Goal: Task Accomplishment & Management: Manage account settings

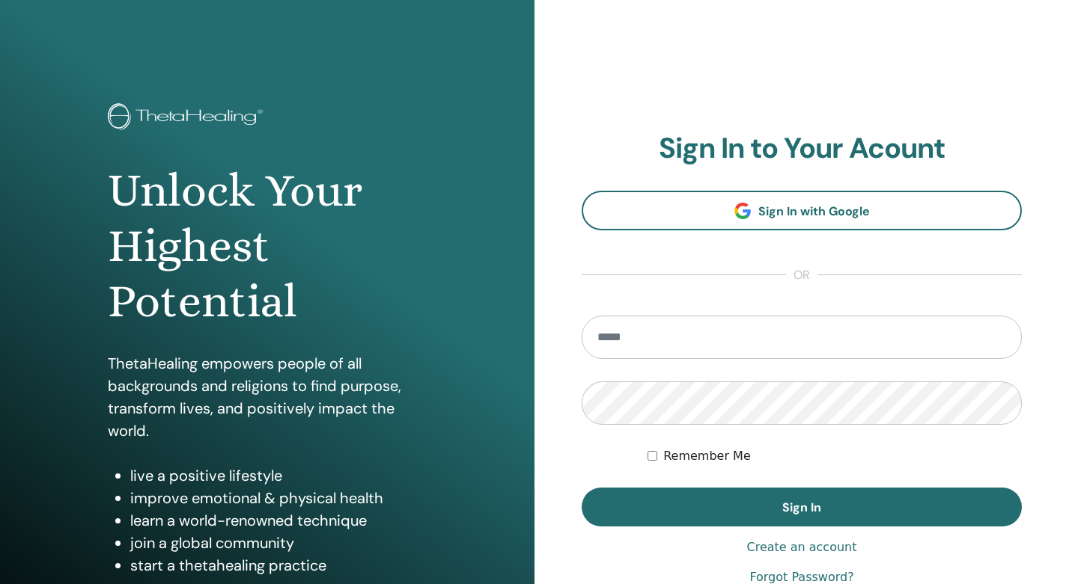
type input "**********"
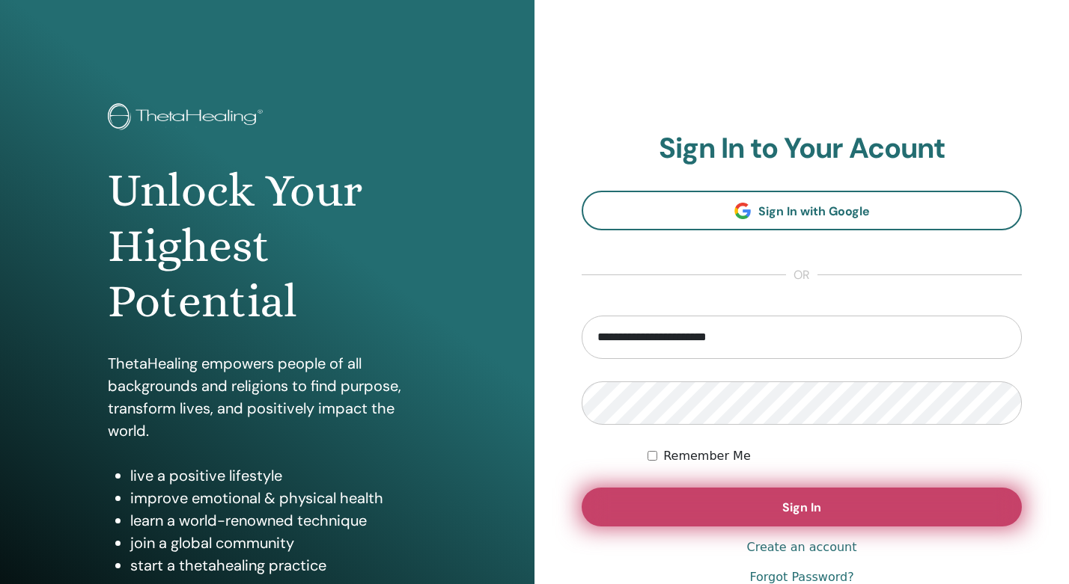
click at [691, 518] on button "Sign In" at bounding box center [801, 507] width 440 height 39
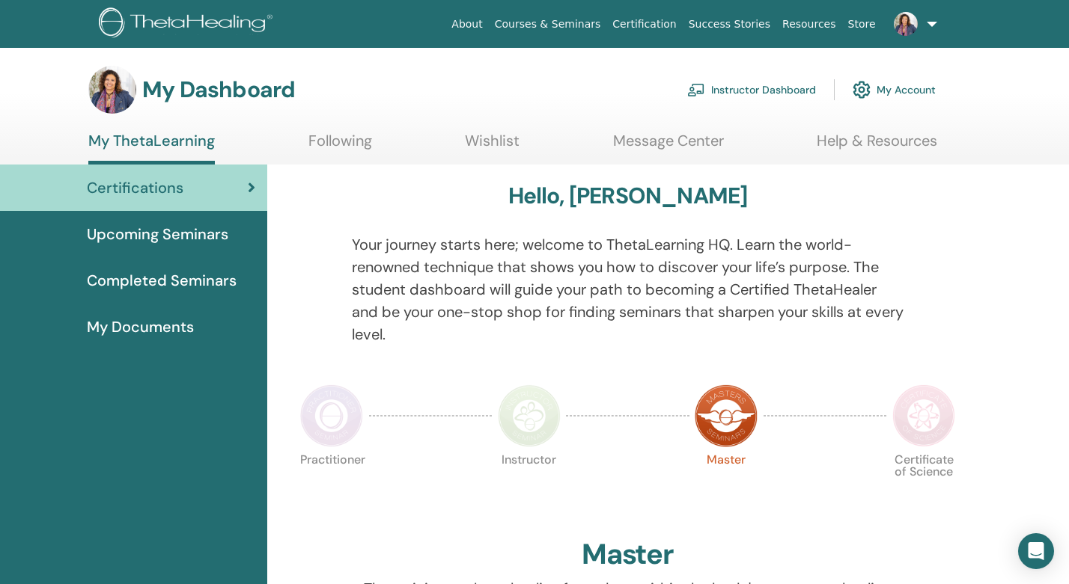
click at [796, 88] on link "Instructor Dashboard" at bounding box center [751, 89] width 129 height 33
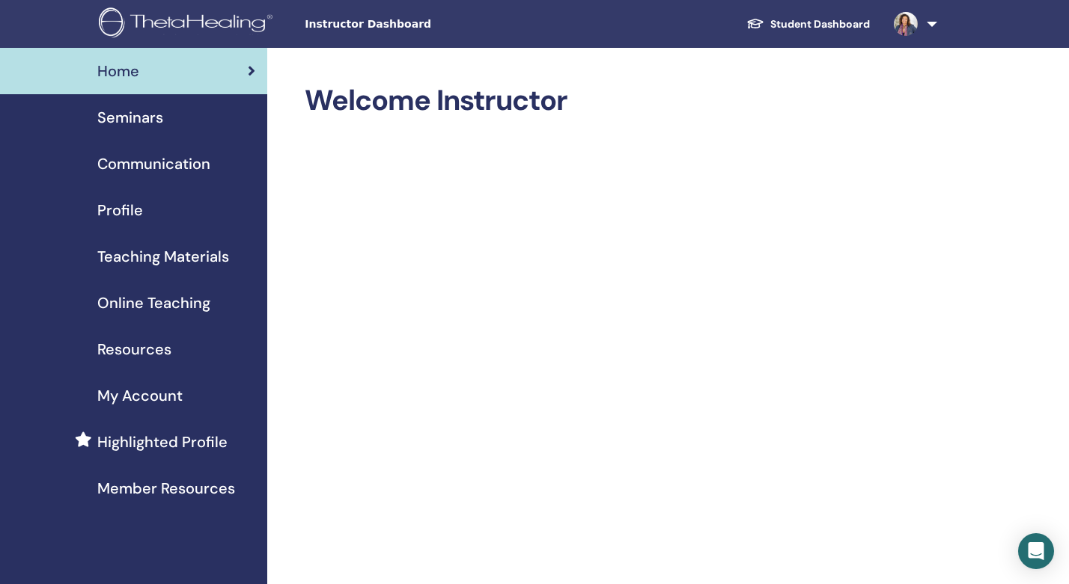
click at [165, 100] on link "Seminars" at bounding box center [133, 117] width 267 height 46
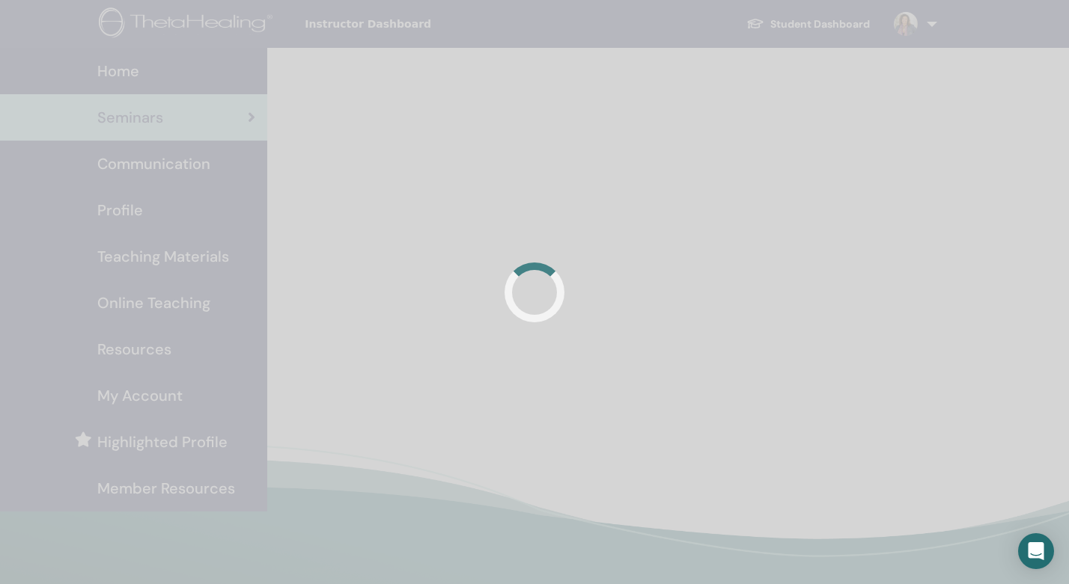
click at [160, 118] on div at bounding box center [534, 292] width 1069 height 584
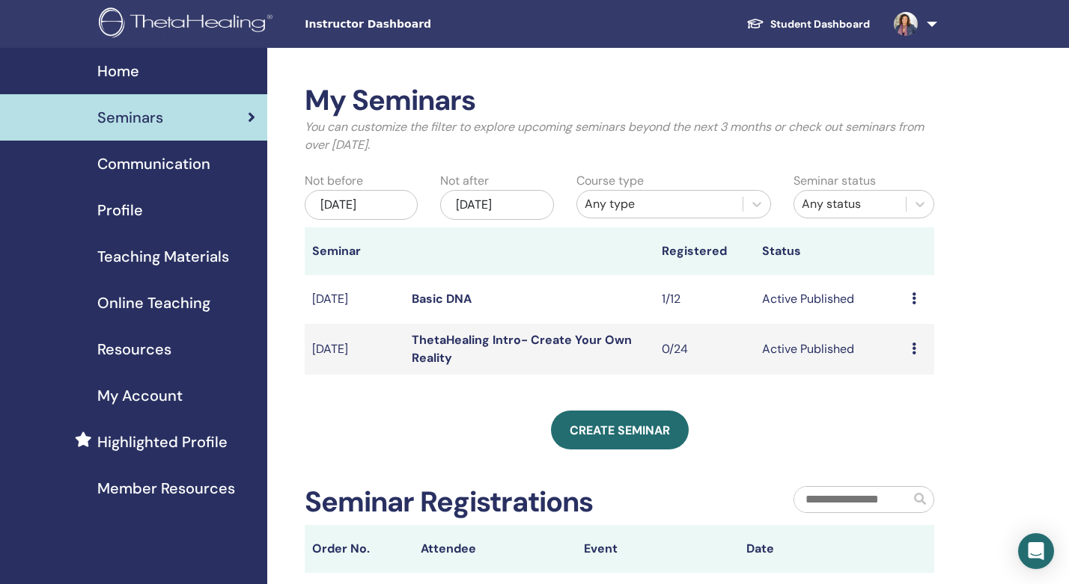
click at [916, 350] on div "Preview Edit Attendees Cancel" at bounding box center [918, 349] width 15 height 18
click at [896, 385] on link "Edit" at bounding box center [895, 385] width 22 height 16
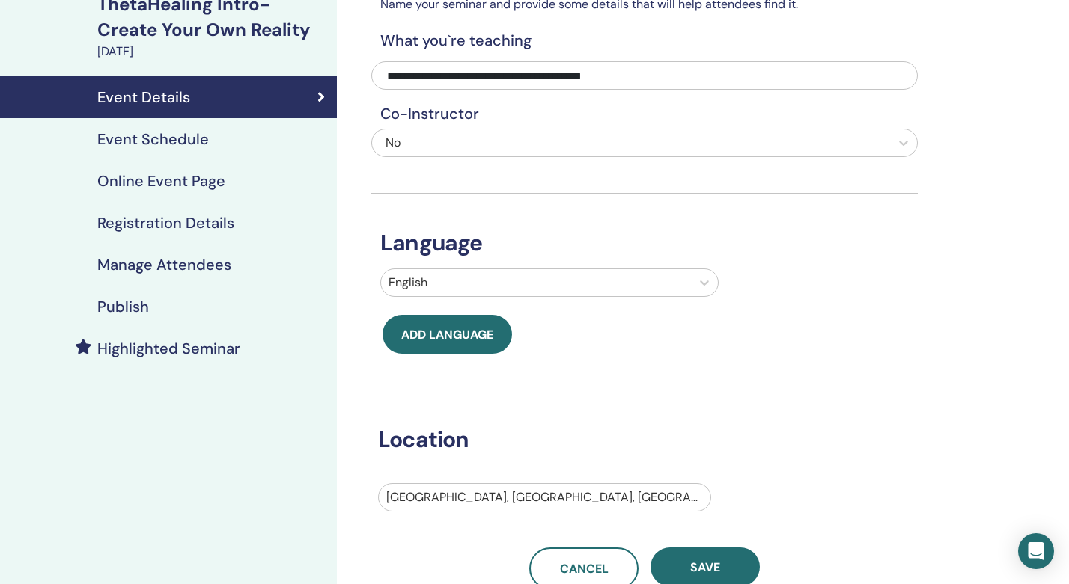
scroll to position [106, 0]
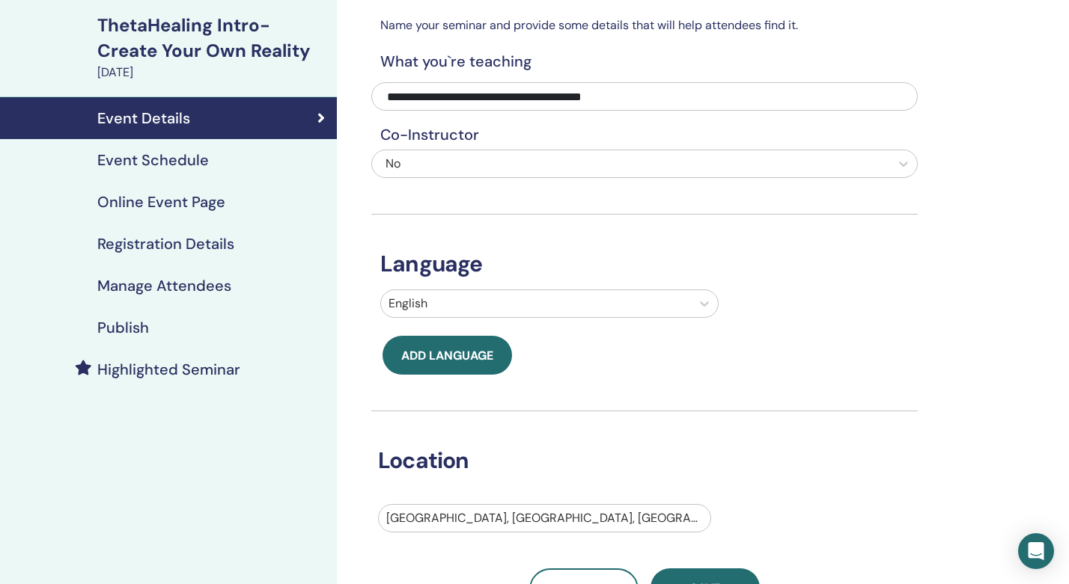
click at [207, 155] on div "Event Schedule" at bounding box center [168, 160] width 313 height 18
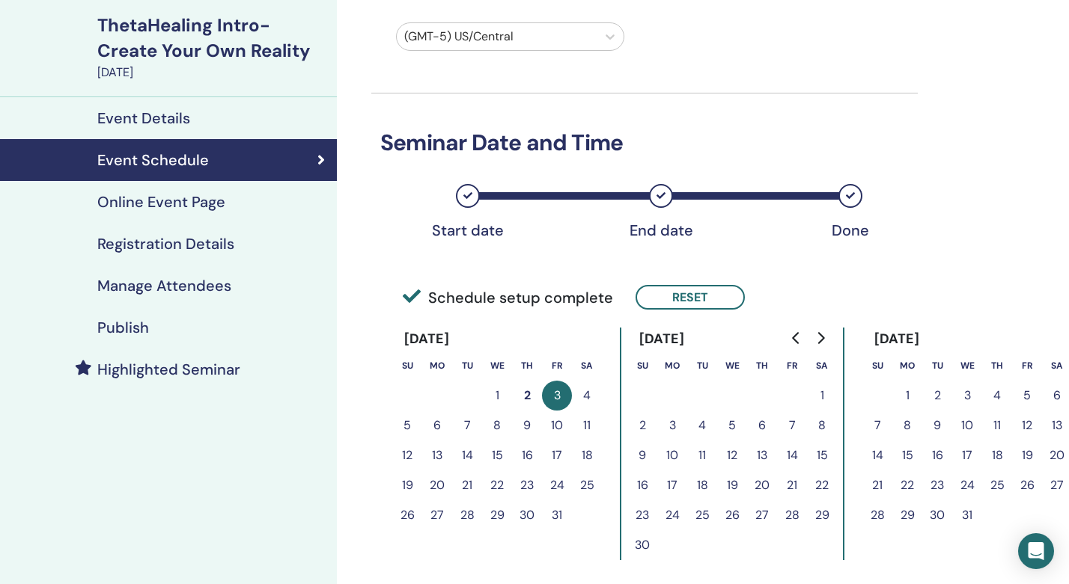
click at [431, 430] on button "6" at bounding box center [437, 426] width 30 height 30
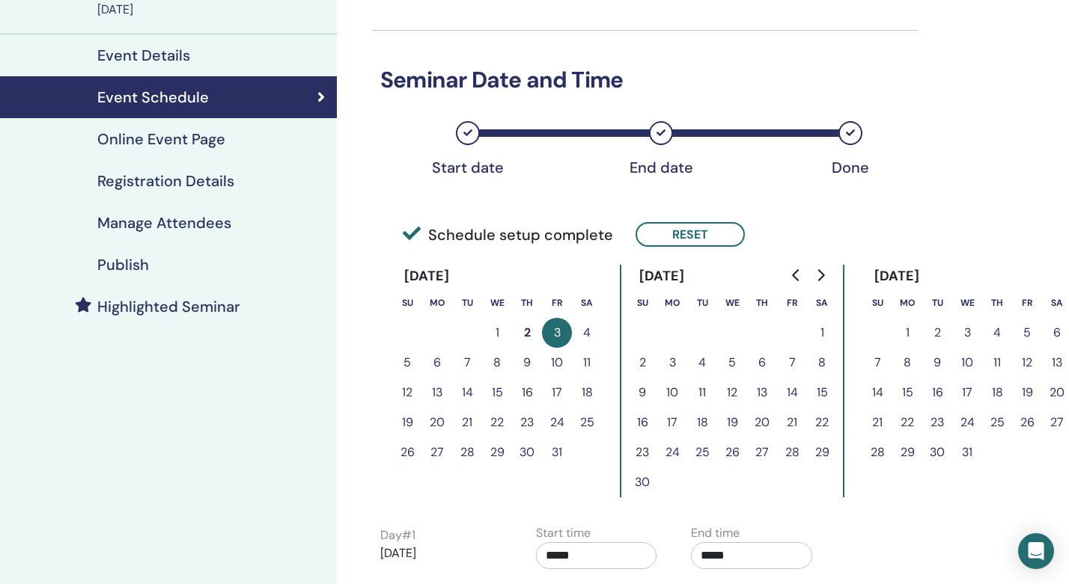
scroll to position [256, 0]
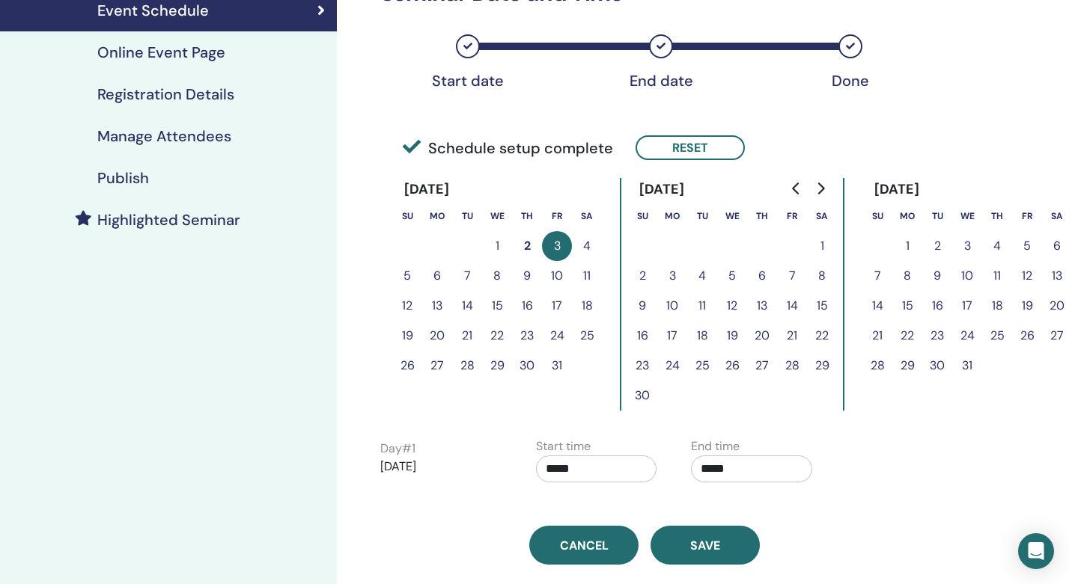
click at [444, 280] on button "6" at bounding box center [437, 276] width 30 height 30
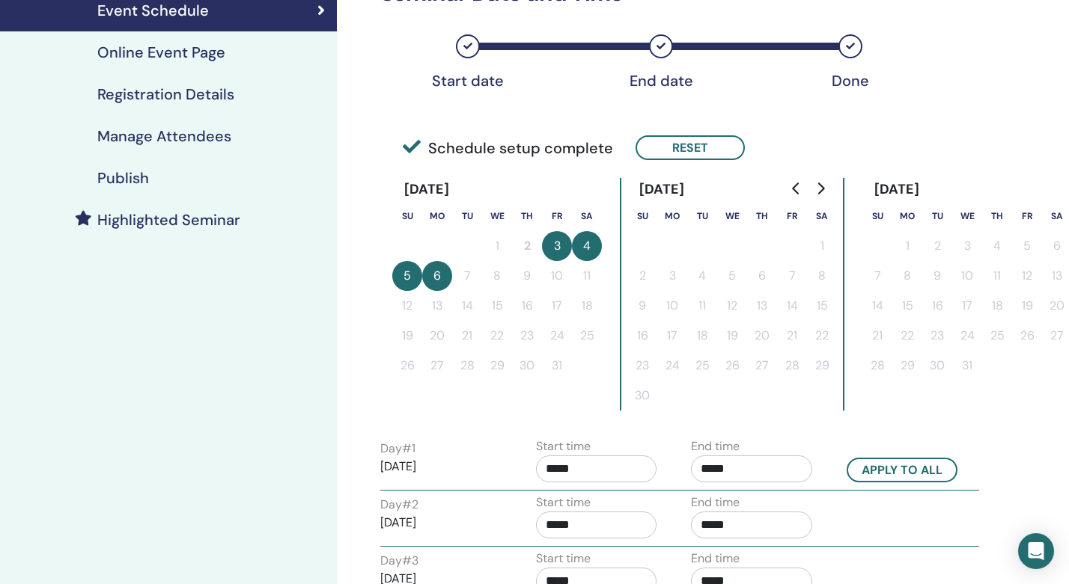
click at [557, 251] on button "3" at bounding box center [557, 246] width 30 height 30
click at [584, 251] on button "4" at bounding box center [587, 246] width 30 height 30
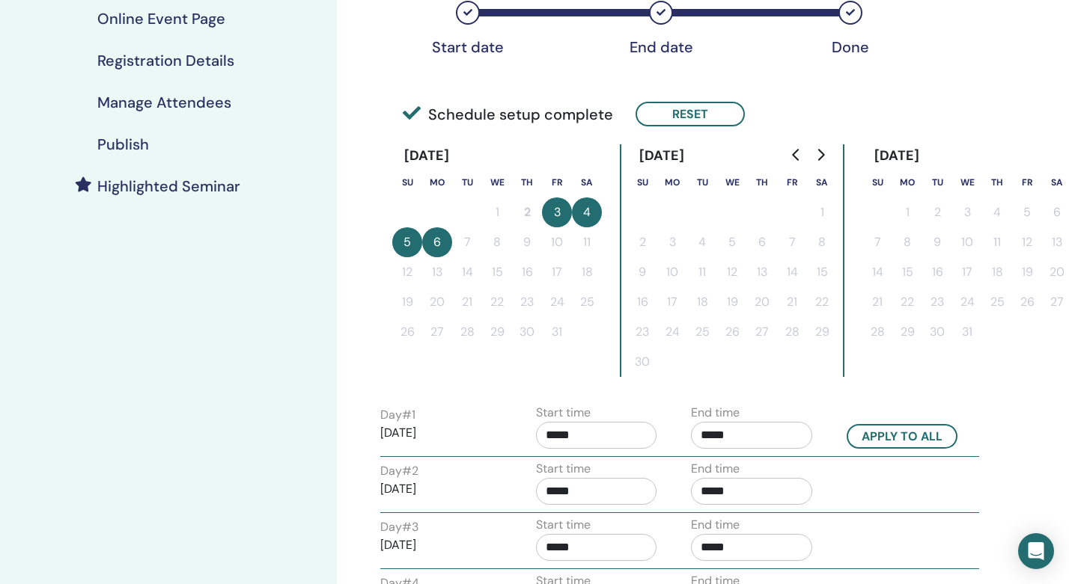
scroll to position [252, 0]
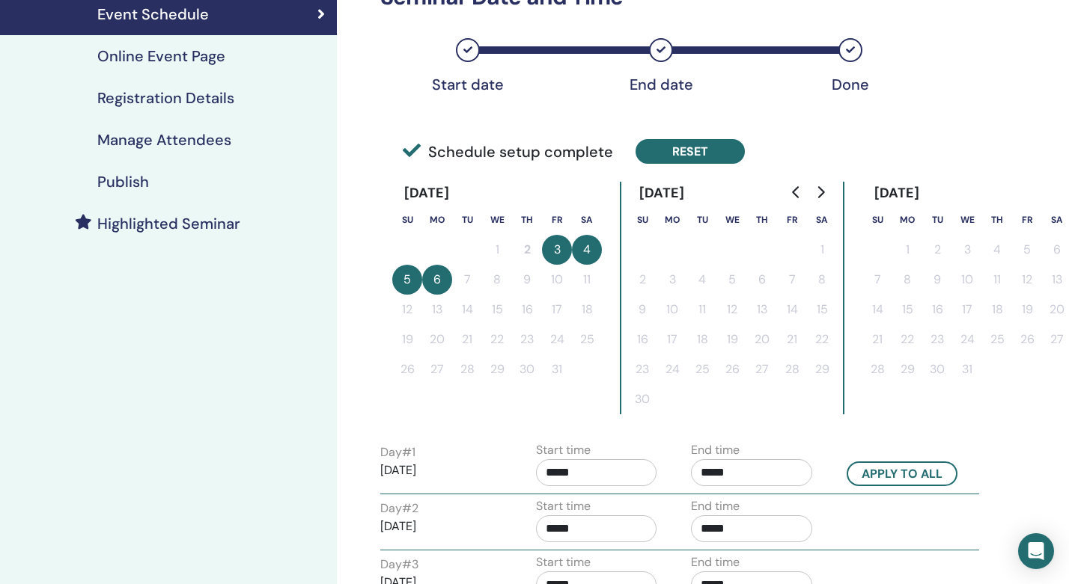
click at [654, 150] on button "Reset" at bounding box center [689, 151] width 109 height 25
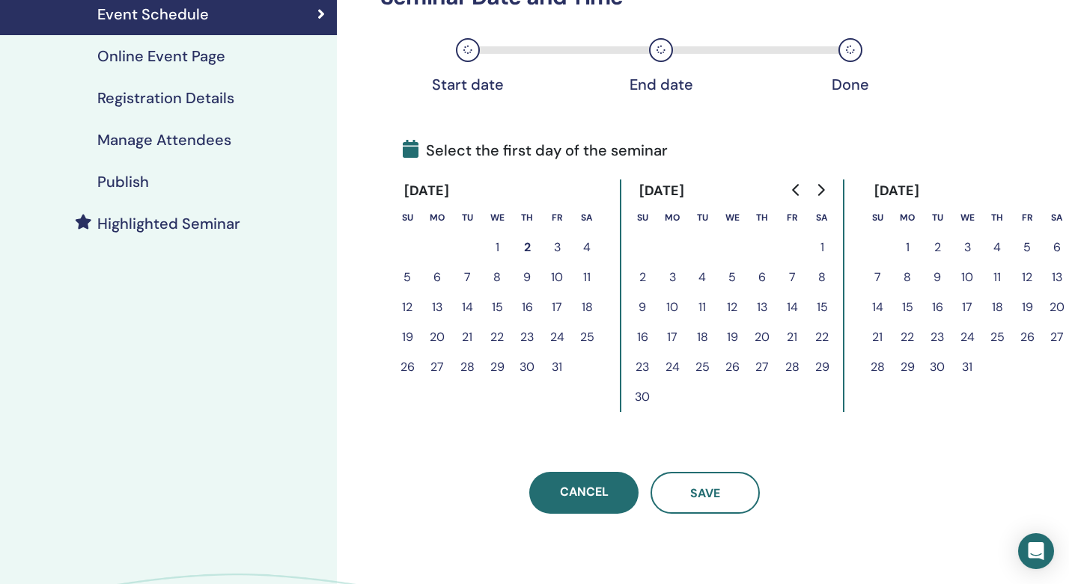
click at [440, 277] on button "6" at bounding box center [437, 278] width 30 height 30
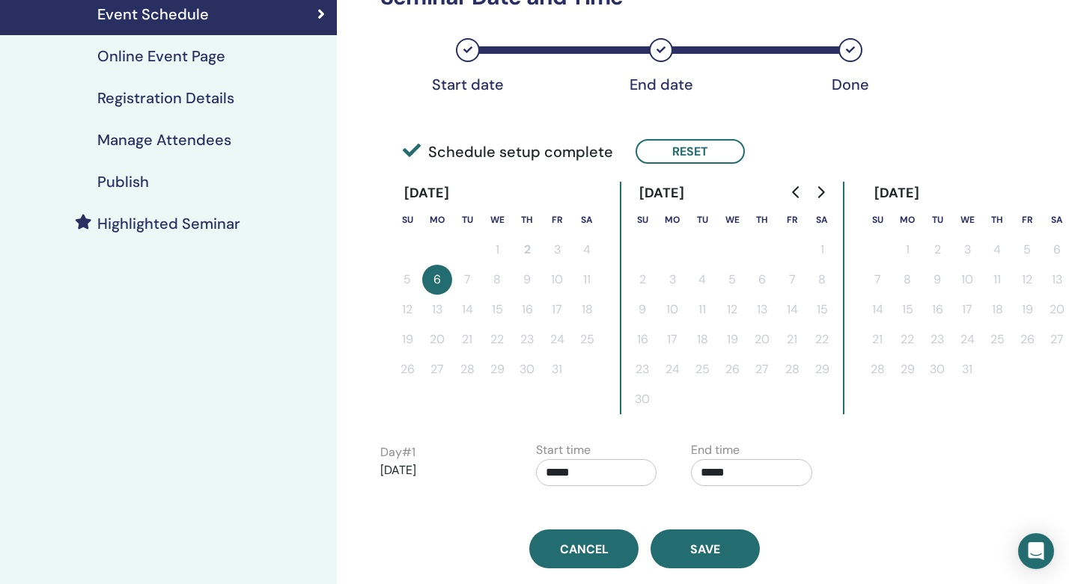
click at [575, 468] on input "*****" at bounding box center [596, 472] width 121 height 27
click at [612, 385] on span "▲" at bounding box center [612, 381] width 30 height 30
type input "*****"
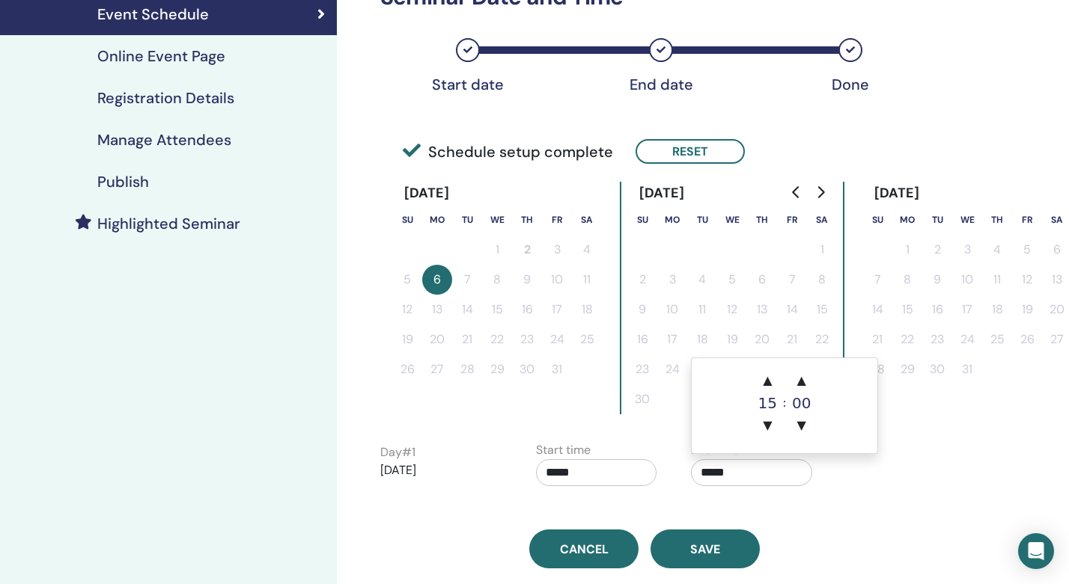
click at [719, 474] on input "*****" at bounding box center [751, 472] width 121 height 27
click at [768, 426] on span "▼" at bounding box center [767, 426] width 30 height 30
type input "*****"
click at [768, 426] on span "▼" at bounding box center [767, 426] width 30 height 30
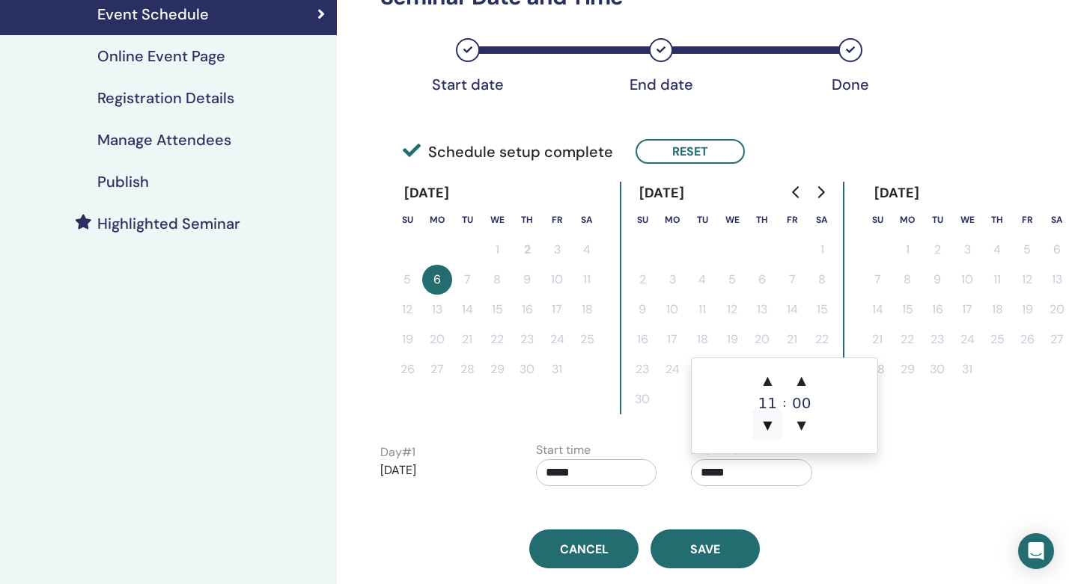
click at [768, 426] on span "▼" at bounding box center [767, 426] width 30 height 30
click at [765, 382] on span "▲" at bounding box center [767, 381] width 30 height 30
click at [782, 489] on div "End time *****" at bounding box center [751, 467] width 121 height 52
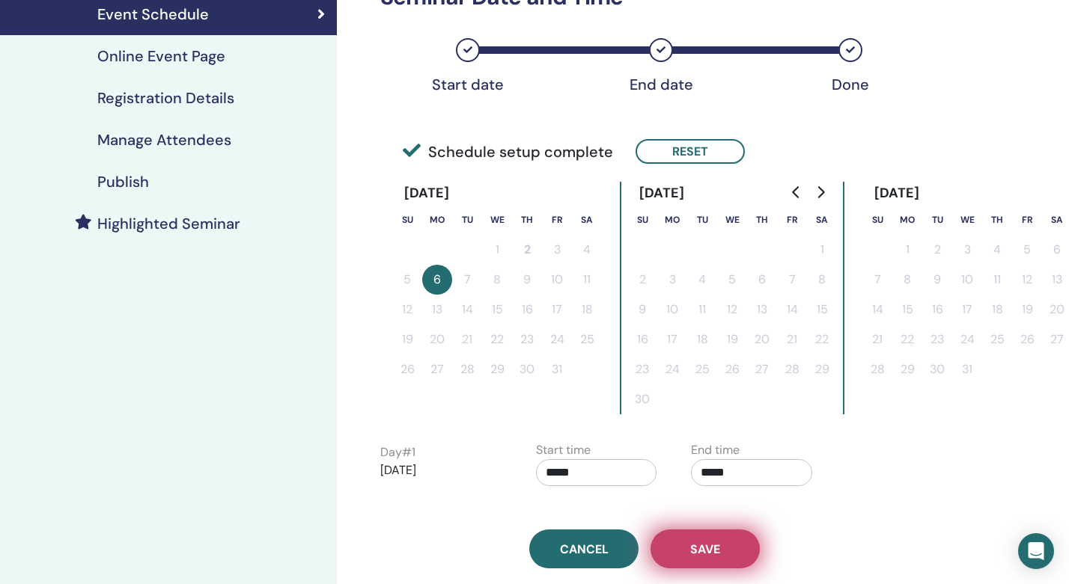
click at [728, 540] on button "Save" at bounding box center [704, 549] width 109 height 39
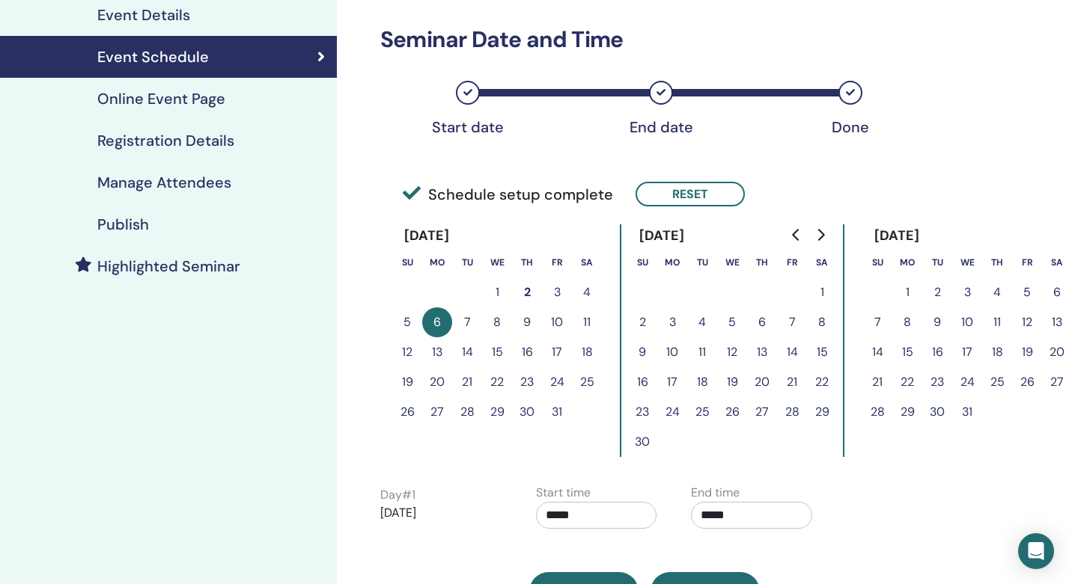
scroll to position [264, 0]
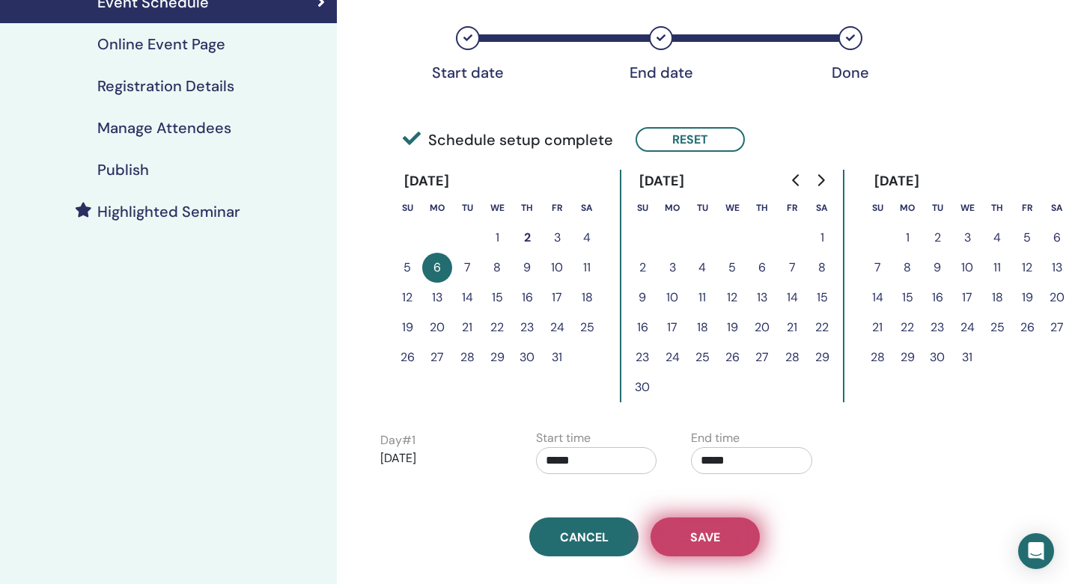
click at [721, 542] on button "Save" at bounding box center [704, 537] width 109 height 39
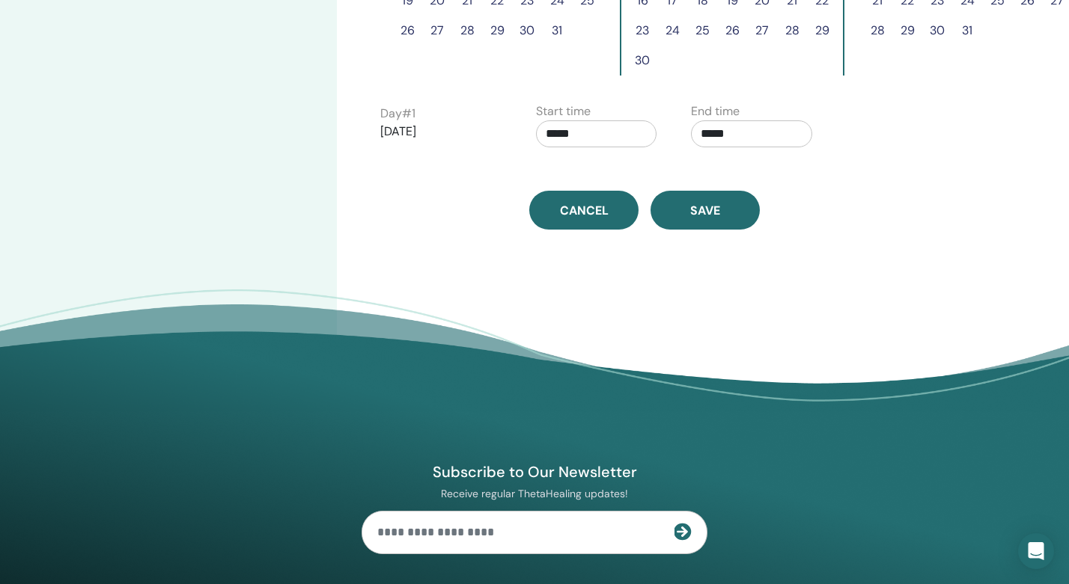
scroll to position [521, 0]
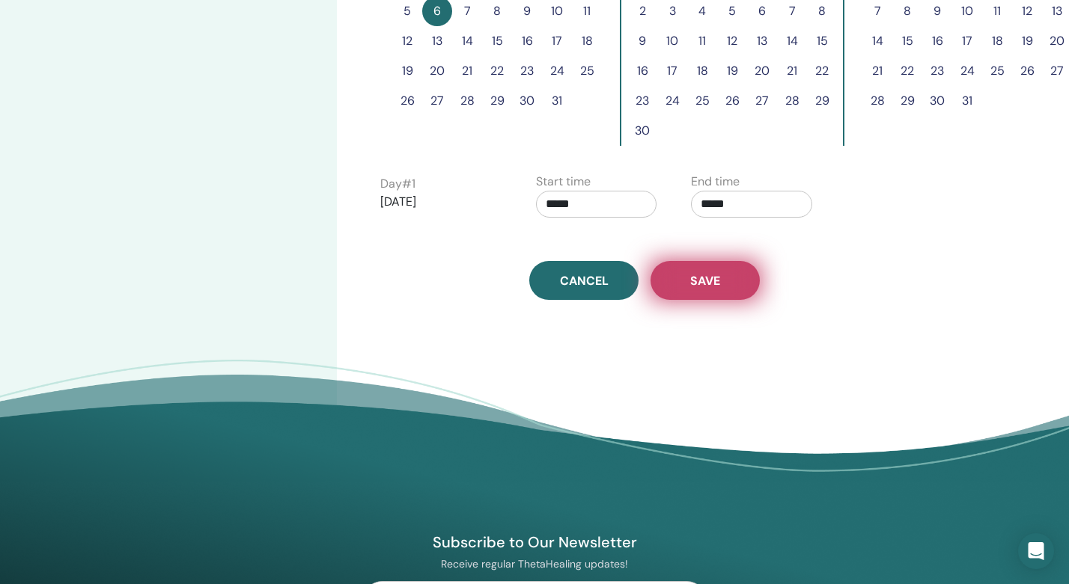
click at [709, 289] on button "Save" at bounding box center [704, 280] width 109 height 39
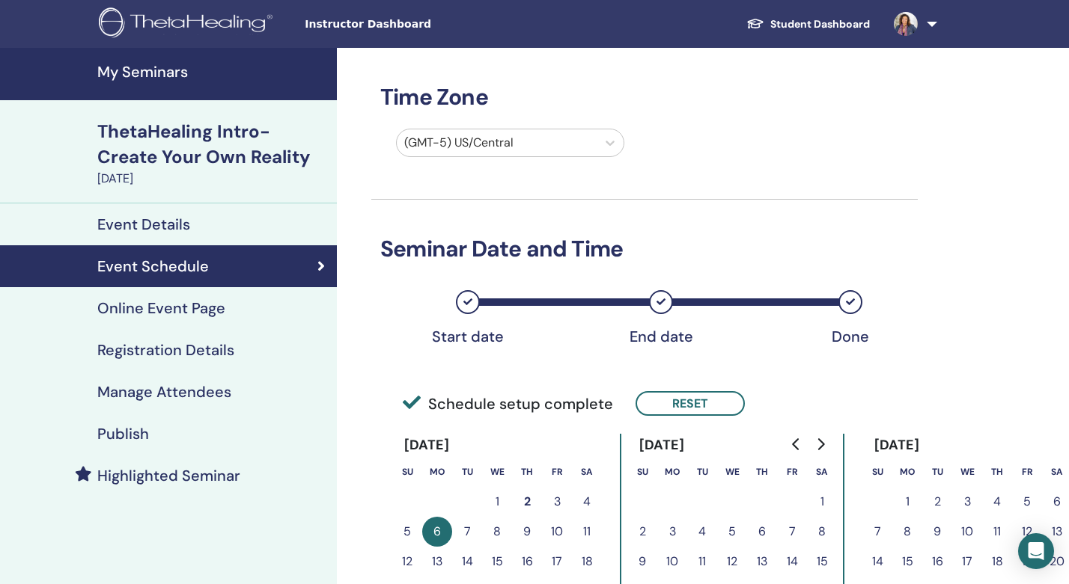
click at [149, 63] on h4 "My Seminars" at bounding box center [212, 72] width 230 height 18
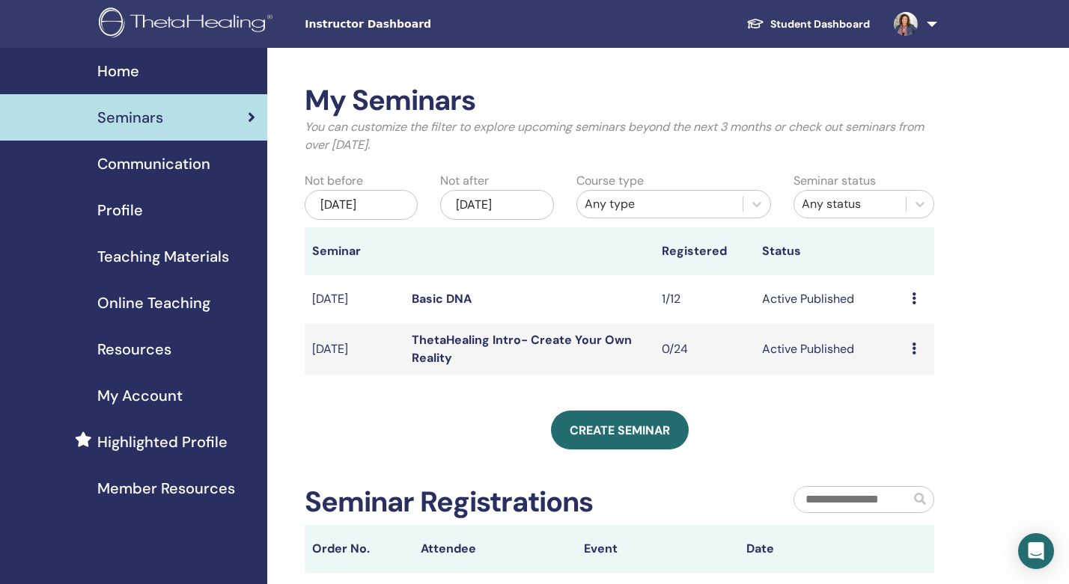
click at [440, 303] on link "Basic DNA" at bounding box center [442, 299] width 60 height 16
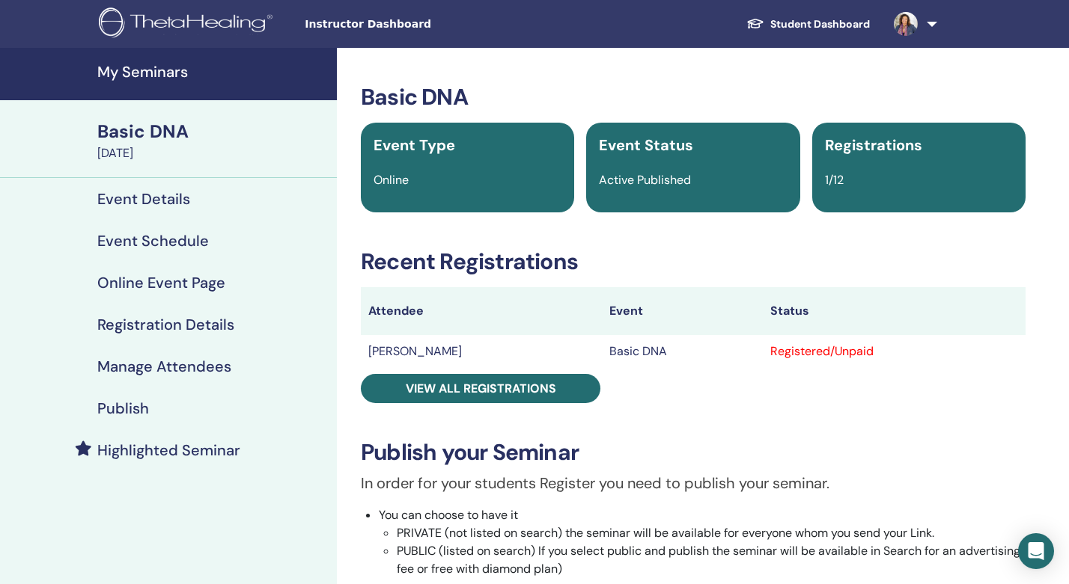
click at [138, 412] on h4 "Publish" at bounding box center [123, 409] width 52 height 18
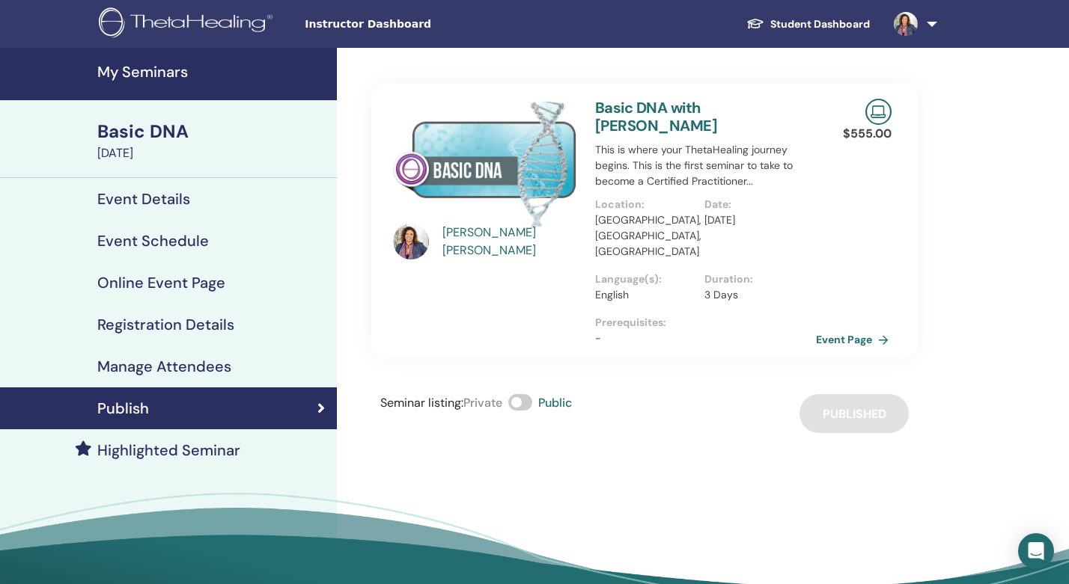
click at [857, 328] on link "Event Page" at bounding box center [855, 339] width 79 height 22
